Goal: Transaction & Acquisition: Purchase product/service

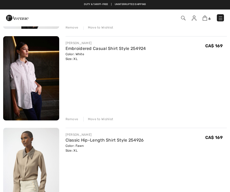
scroll to position [133, 0]
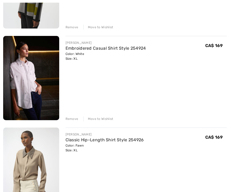
click at [102, 119] on div "Move to Wishlist" at bounding box center [99, 118] width 30 height 5
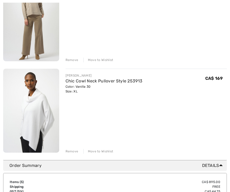
scroll to position [374, 0]
click at [35, 120] on img at bounding box center [31, 111] width 56 height 84
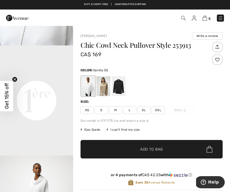
scroll to position [215, 0]
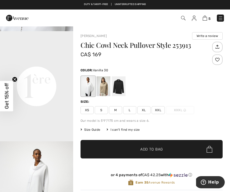
click at [206, 17] on img at bounding box center [205, 18] width 4 height 5
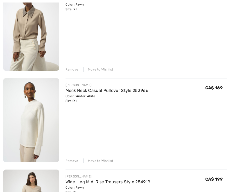
scroll to position [183, 0]
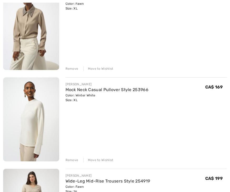
click at [42, 130] on img at bounding box center [31, 119] width 56 height 84
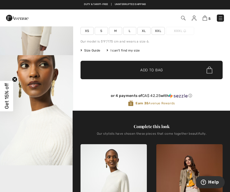
scroll to position [80, 0]
click at [206, 16] on img at bounding box center [205, 18] width 4 height 5
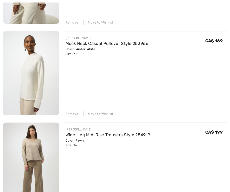
scroll to position [233, 0]
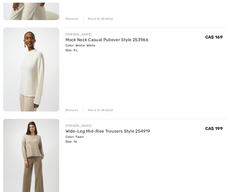
click at [101, 110] on div "Move to Wishlist" at bounding box center [99, 110] width 30 height 5
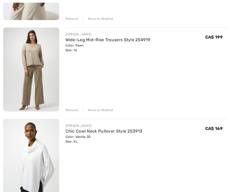
click at [36, 87] on img at bounding box center [31, 69] width 56 height 84
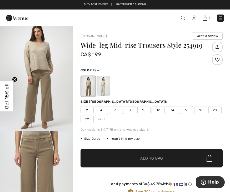
scroll to position [5, 0]
click at [48, 103] on img "1 / 4" at bounding box center [36, 76] width 73 height 110
click at [203, 18] on img at bounding box center [205, 18] width 4 height 5
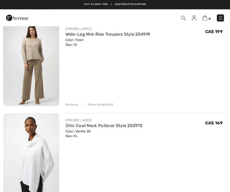
scroll to position [238, 0]
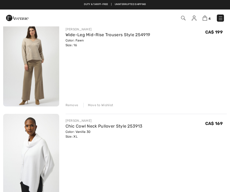
click at [100, 103] on div "Move to Wishlist" at bounding box center [99, 105] width 30 height 5
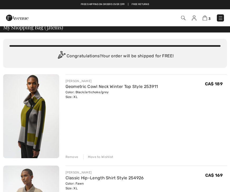
scroll to position [1, 0]
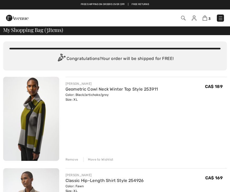
click at [195, 18] on img at bounding box center [194, 18] width 4 height 5
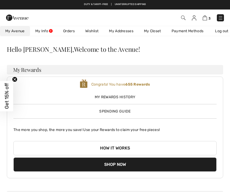
click at [207, 17] on img at bounding box center [205, 17] width 4 height 5
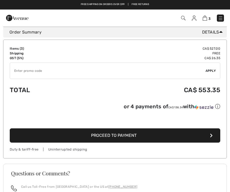
scroll to position [334, 0]
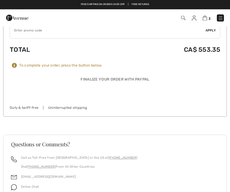
scroll to position [394, 0]
